Goal: Task Accomplishment & Management: Use online tool/utility

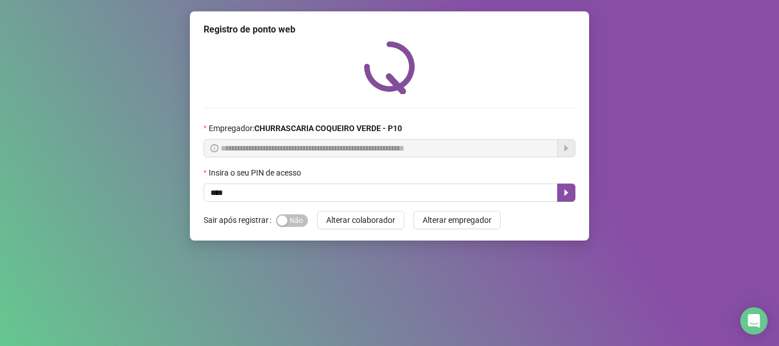
type input "*****"
click at [566, 186] on button "button" at bounding box center [566, 193] width 18 height 18
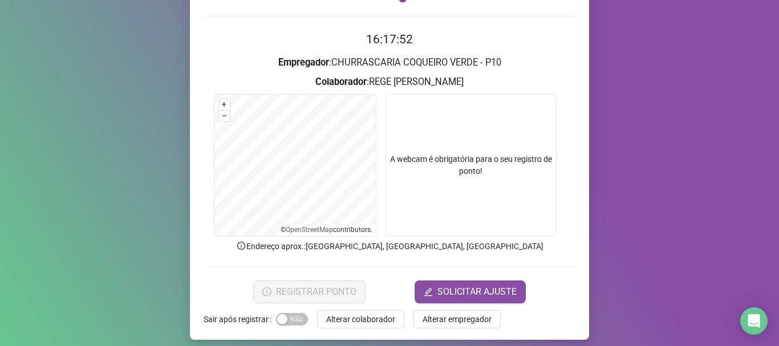
scroll to position [99, 0]
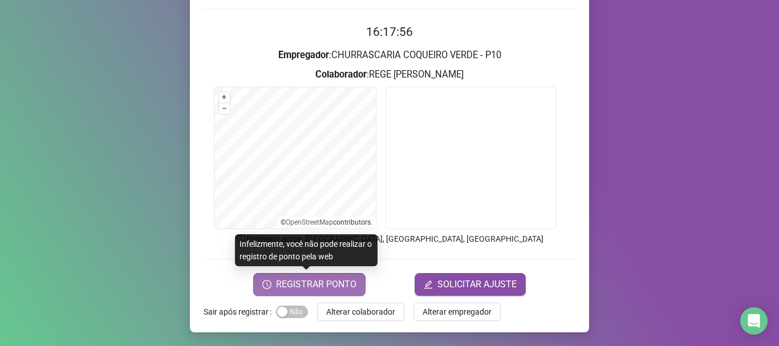
click at [337, 283] on span "REGISTRAR PONTO" at bounding box center [316, 285] width 80 height 14
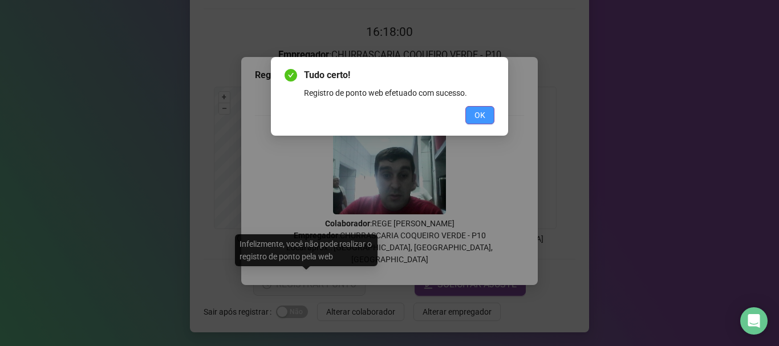
click at [478, 117] on span "OK" at bounding box center [479, 115] width 11 height 13
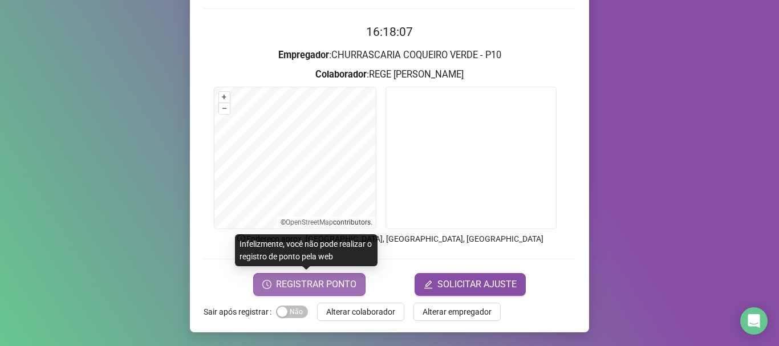
click at [324, 287] on span "REGISTRAR PONTO" at bounding box center [316, 285] width 80 height 14
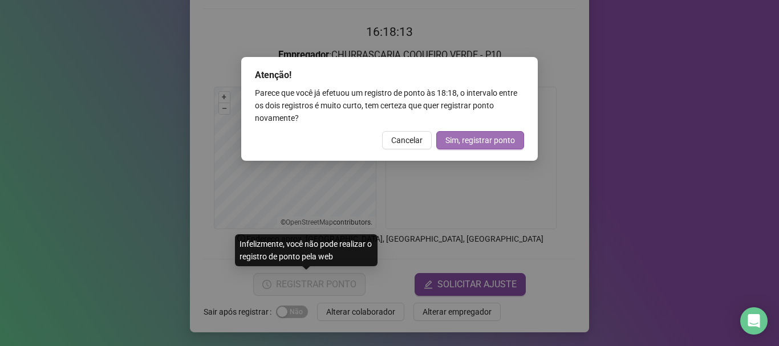
click at [460, 137] on span "Sim, registrar ponto" at bounding box center [480, 140] width 70 height 13
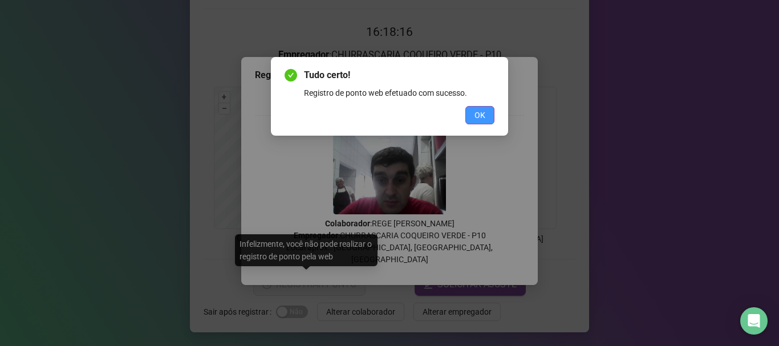
click at [478, 109] on span "OK" at bounding box center [479, 115] width 11 height 13
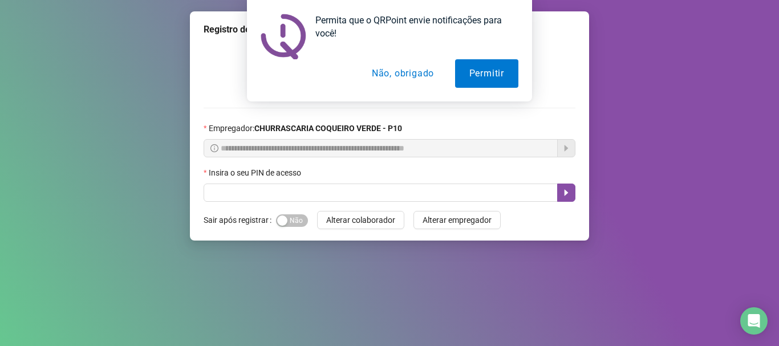
click at [416, 80] on button "Não, obrigado" at bounding box center [402, 73] width 91 height 29
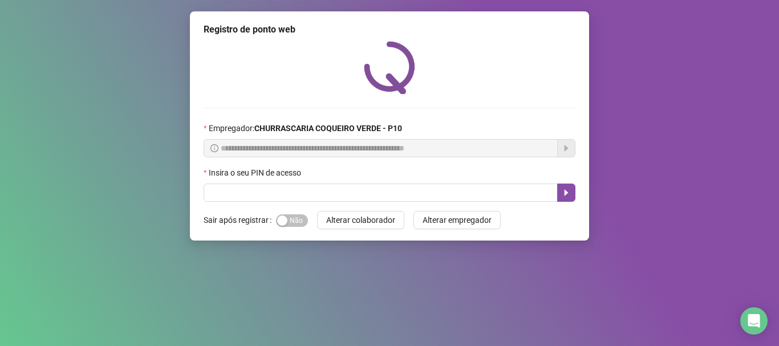
click at [426, 176] on div "Insira o seu PIN de acesso" at bounding box center [390, 174] width 372 height 17
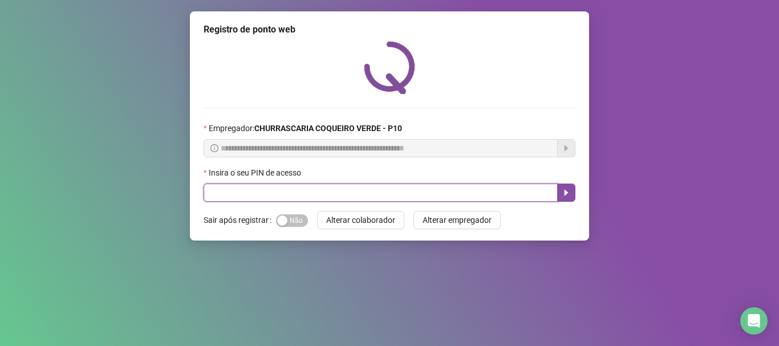
click at [388, 197] on input "text" at bounding box center [381, 193] width 354 height 18
type input "*****"
click at [570, 192] on icon "caret-right" at bounding box center [566, 192] width 9 height 9
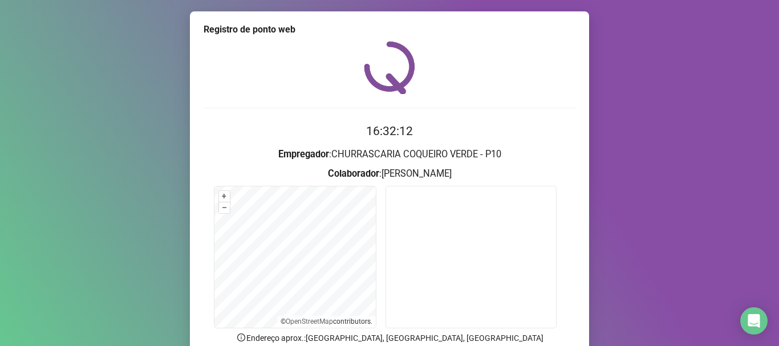
scroll to position [99, 0]
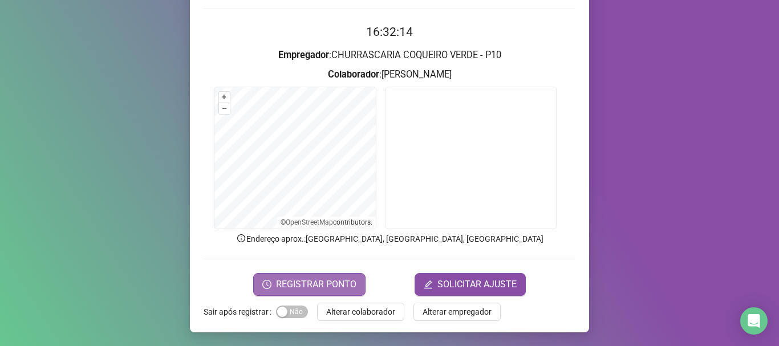
click at [310, 287] on span "REGISTRAR PONTO" at bounding box center [316, 285] width 80 height 14
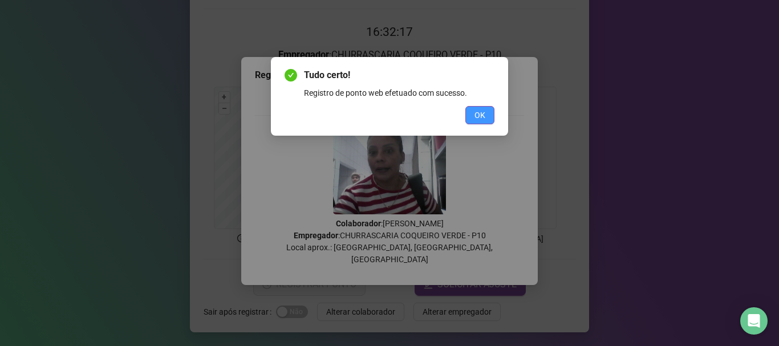
click at [483, 111] on span "OK" at bounding box center [479, 115] width 11 height 13
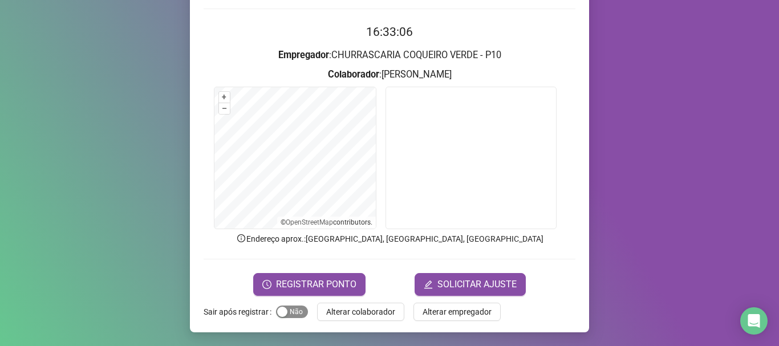
click at [290, 310] on span "Sim Não" at bounding box center [292, 312] width 32 height 13
click at [355, 312] on span "Alterar colaborador" at bounding box center [360, 312] width 69 height 13
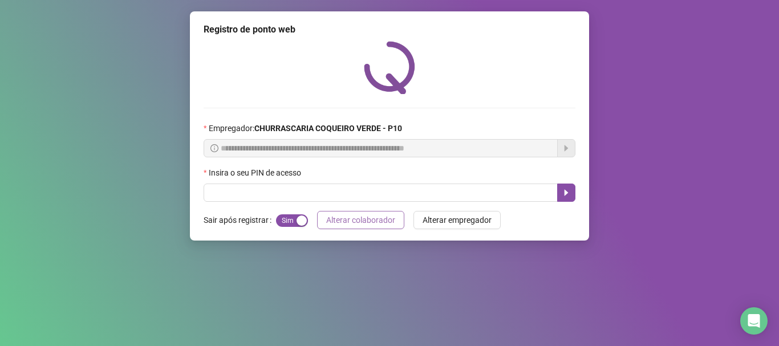
scroll to position [0, 0]
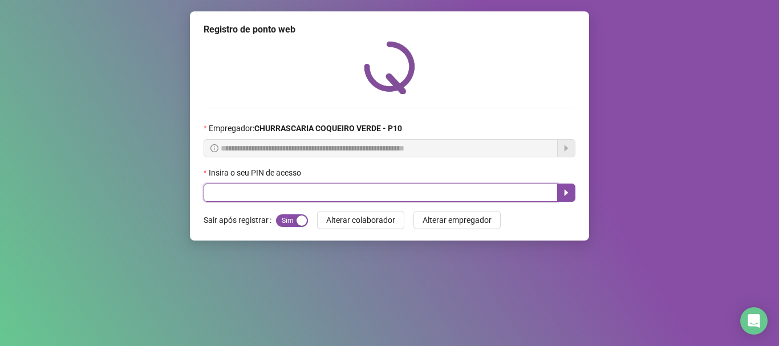
click at [287, 186] on input "text" at bounding box center [381, 193] width 354 height 18
type input "*****"
click at [569, 192] on icon "caret-right" at bounding box center [566, 192] width 9 height 9
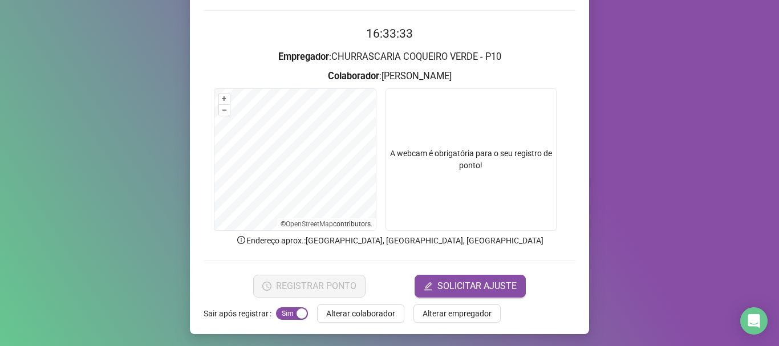
scroll to position [99, 0]
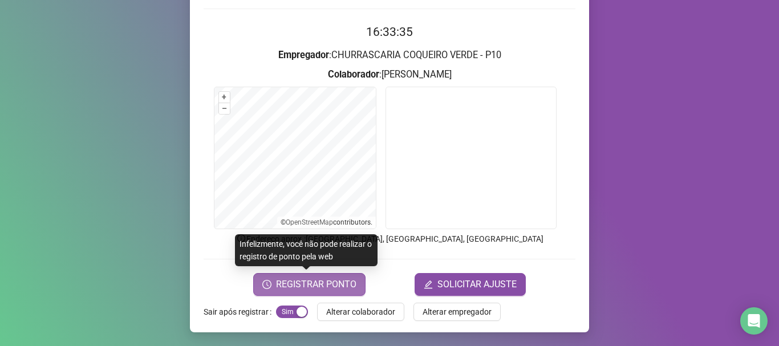
click at [332, 284] on span "REGISTRAR PONTO" at bounding box center [316, 285] width 80 height 14
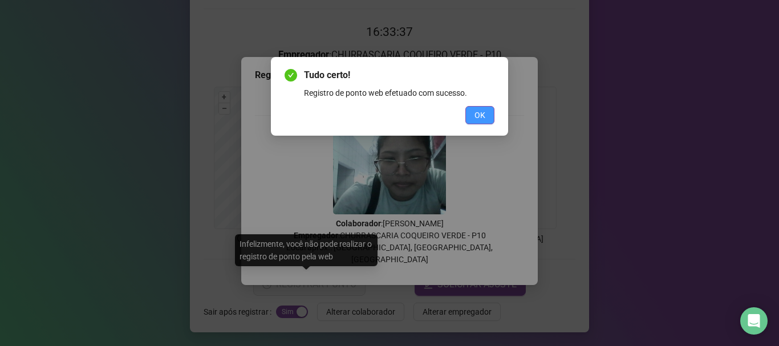
click at [475, 108] on button "OK" at bounding box center [479, 115] width 29 height 18
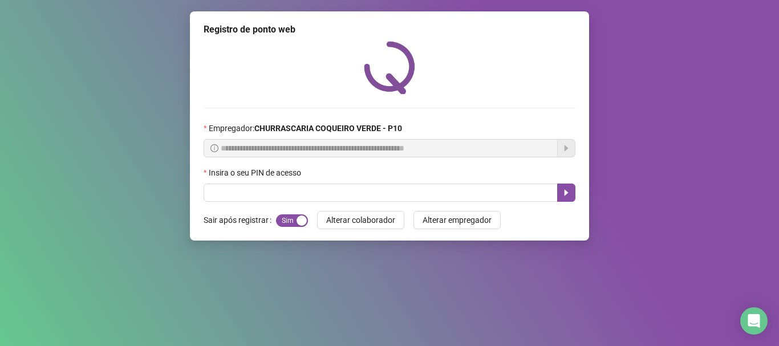
scroll to position [0, 0]
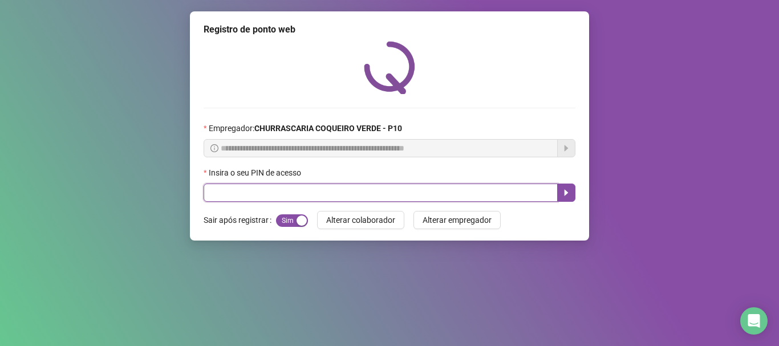
click at [239, 193] on input "text" at bounding box center [381, 193] width 354 height 18
type input "*****"
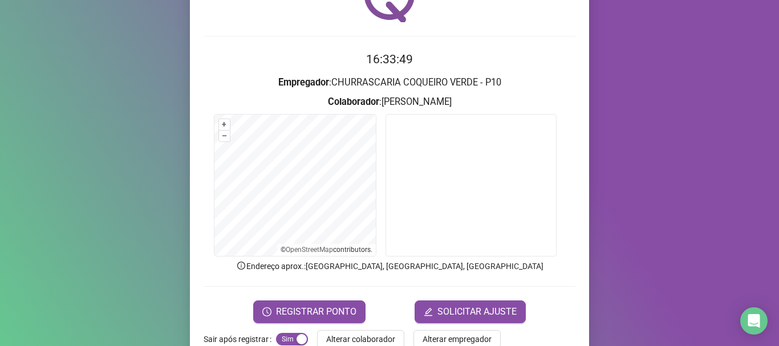
scroll to position [99, 0]
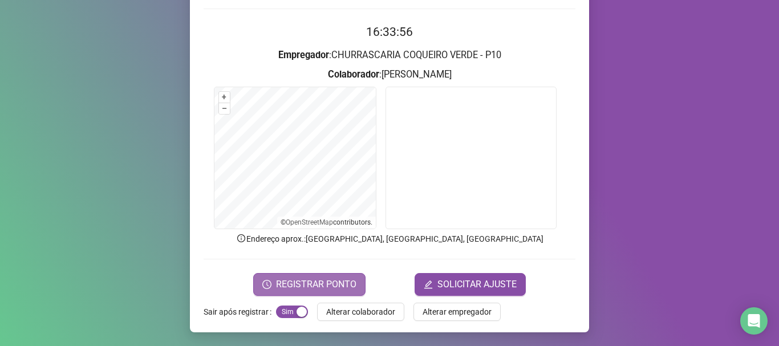
click at [319, 279] on span "REGISTRAR PONTO" at bounding box center [316, 285] width 80 height 14
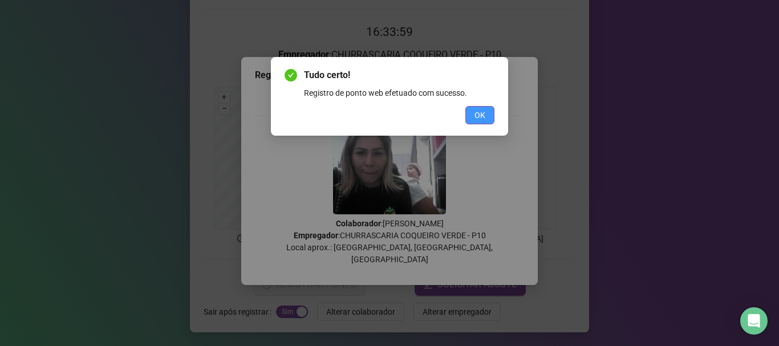
click at [466, 116] on button "OK" at bounding box center [479, 115] width 29 height 18
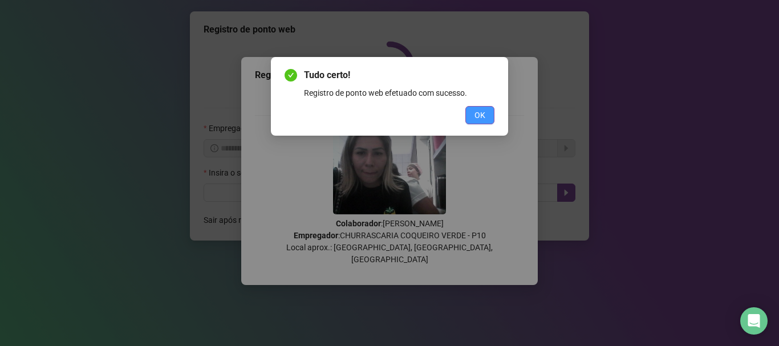
scroll to position [0, 0]
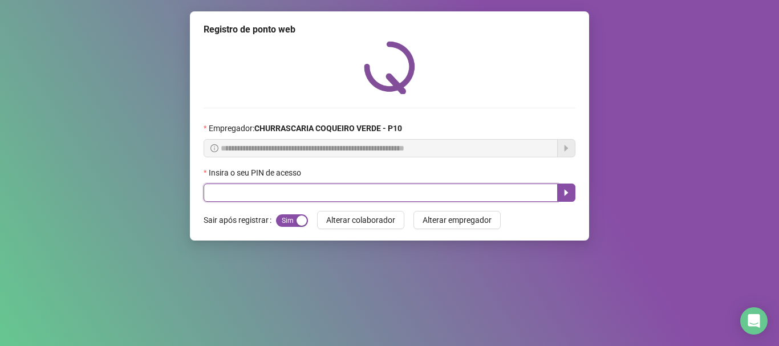
click at [225, 190] on input "text" at bounding box center [381, 193] width 354 height 18
type input "*****"
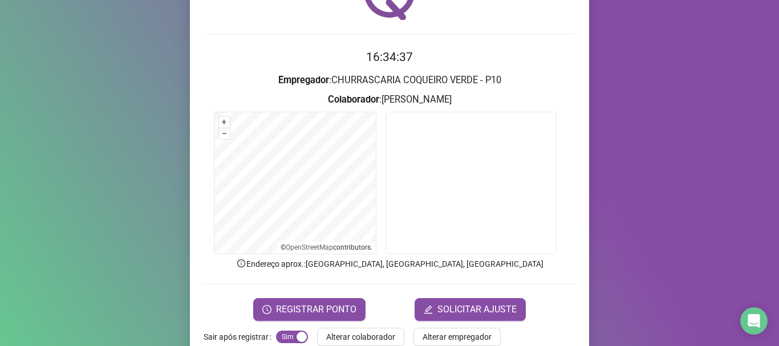
scroll to position [99, 0]
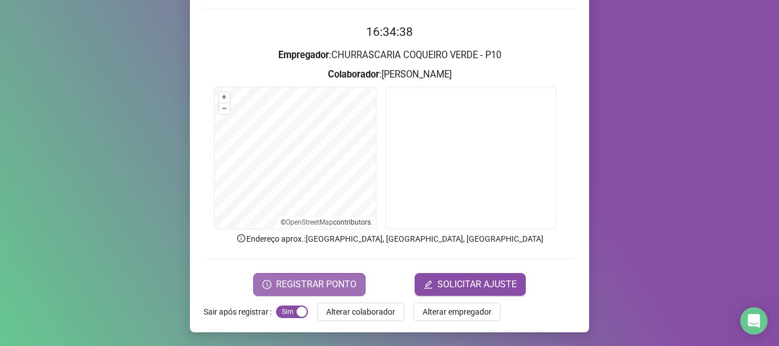
click at [315, 282] on span "REGISTRAR PONTO" at bounding box center [316, 285] width 80 height 14
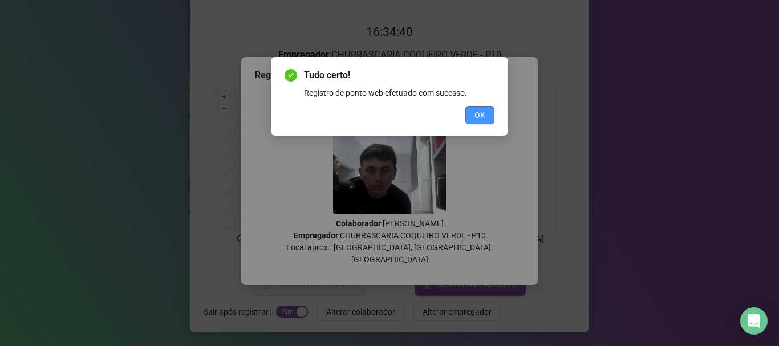
click at [486, 116] on button "OK" at bounding box center [479, 115] width 29 height 18
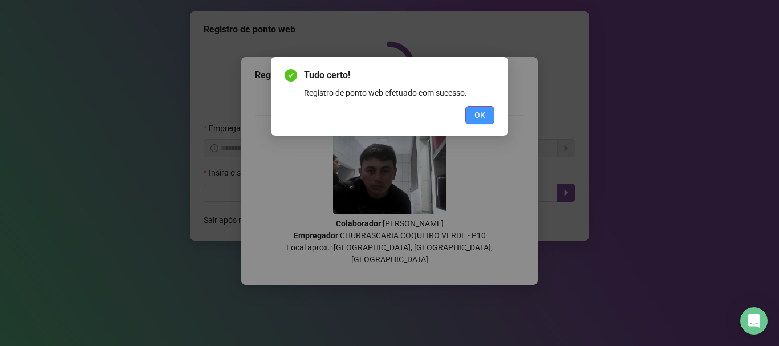
scroll to position [0, 0]
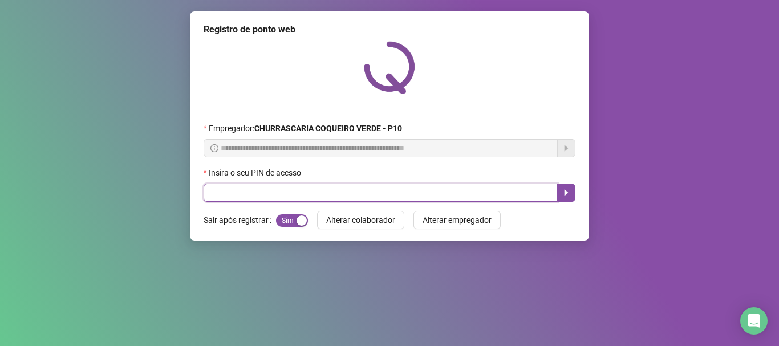
click at [287, 192] on input "text" at bounding box center [381, 193] width 354 height 18
type input "*****"
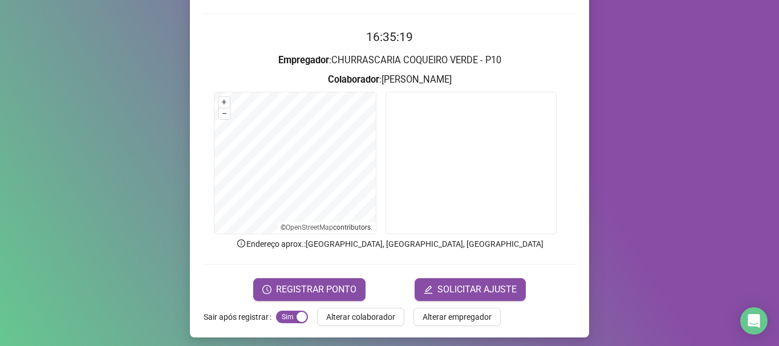
scroll to position [99, 0]
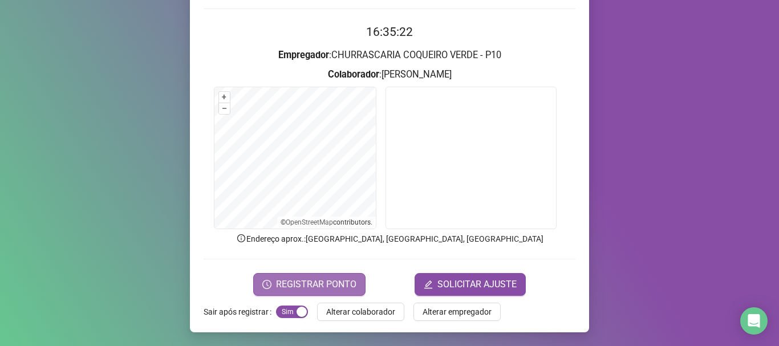
click at [298, 274] on button "REGISTRAR PONTO" at bounding box center [309, 284] width 112 height 23
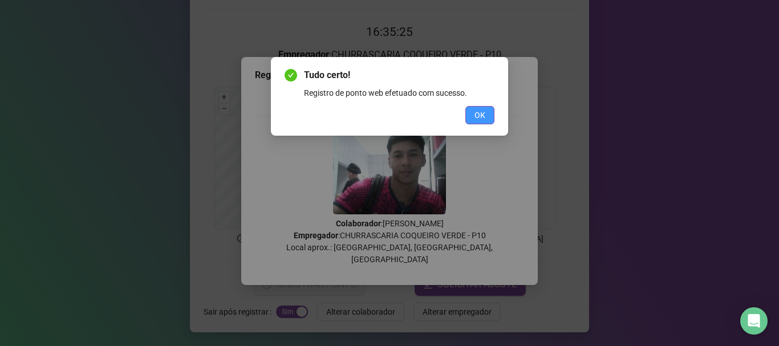
click at [473, 119] on button "OK" at bounding box center [479, 115] width 29 height 18
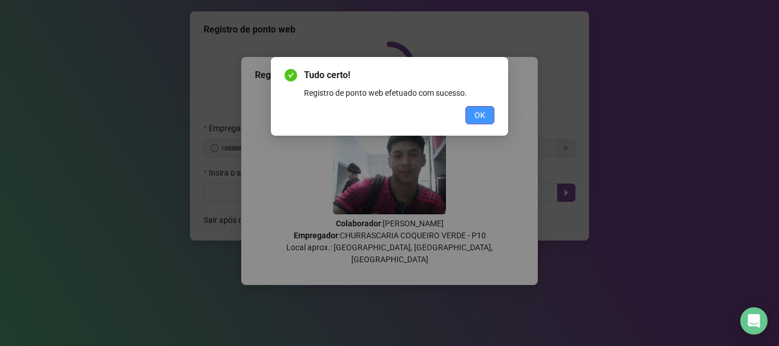
scroll to position [0, 0]
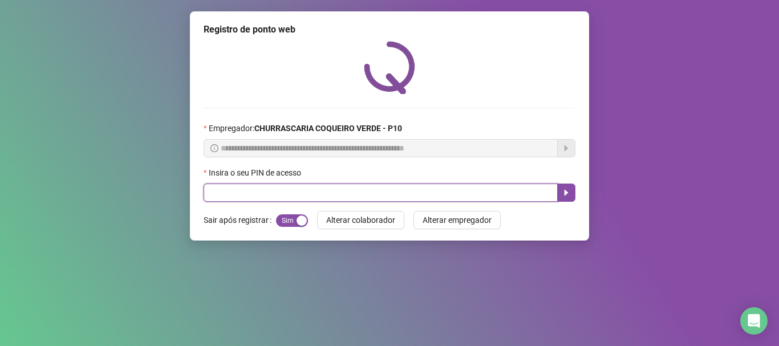
click at [239, 192] on input "text" at bounding box center [381, 193] width 354 height 18
type input "*****"
click at [561, 196] on button "button" at bounding box center [566, 193] width 18 height 18
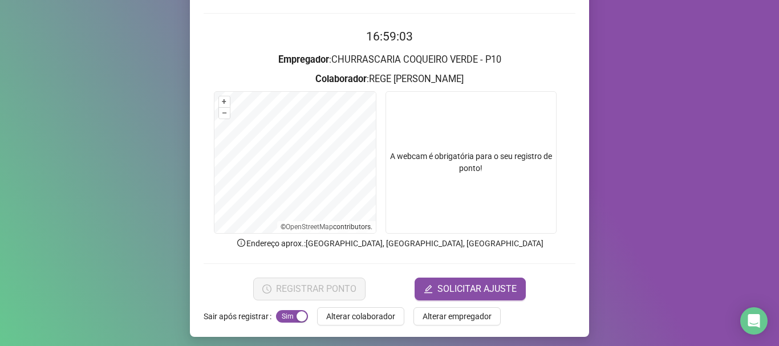
scroll to position [99, 0]
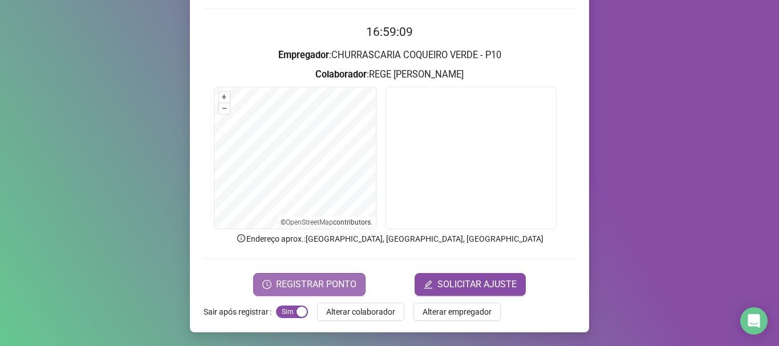
click at [299, 288] on span "REGISTRAR PONTO" at bounding box center [316, 285] width 80 height 14
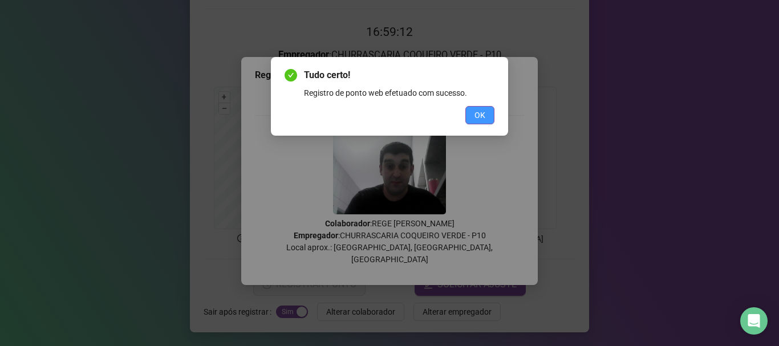
click at [487, 112] on button "OK" at bounding box center [479, 115] width 29 height 18
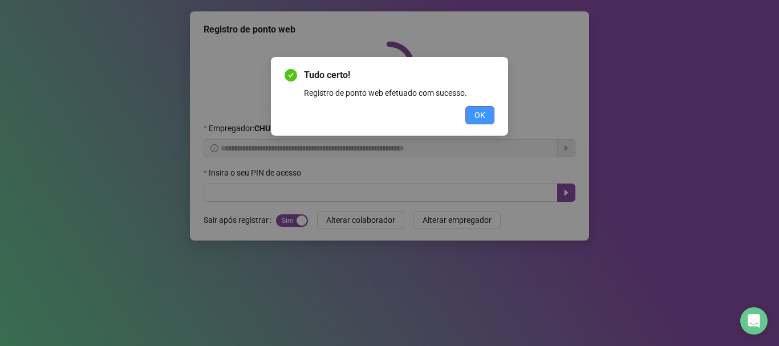
scroll to position [0, 0]
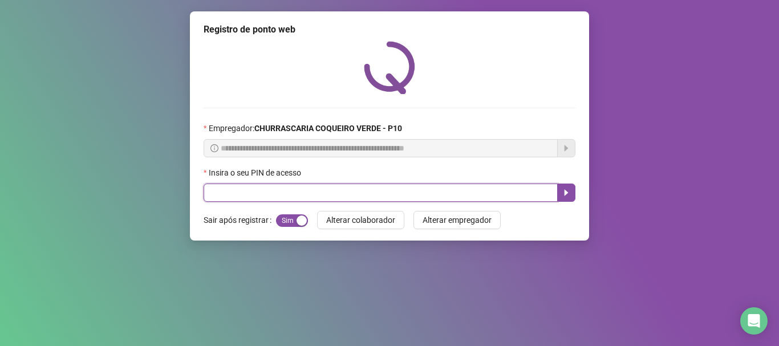
click at [524, 200] on input "text" at bounding box center [381, 193] width 354 height 18
click at [517, 193] on input "text" at bounding box center [381, 193] width 354 height 18
